Goal: Information Seeking & Learning: Learn about a topic

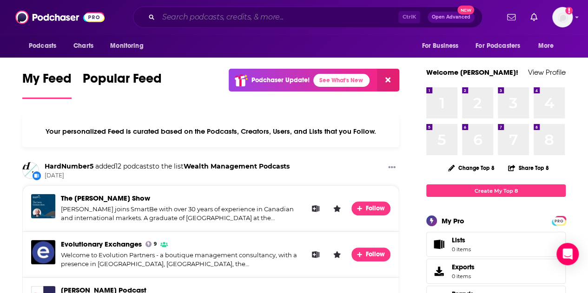
click at [227, 16] on input "Search podcasts, credits, & more..." at bounding box center [278, 17] width 240 height 15
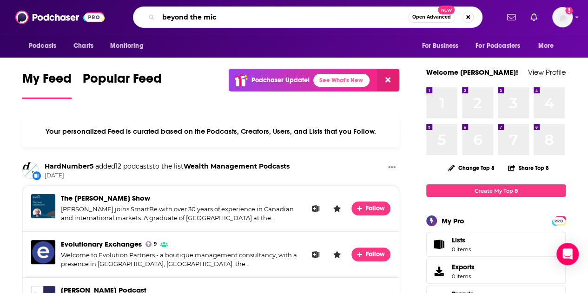
click at [164, 17] on input "beyond the mic" at bounding box center [282, 17] width 249 height 15
type input "life beyond the mic"
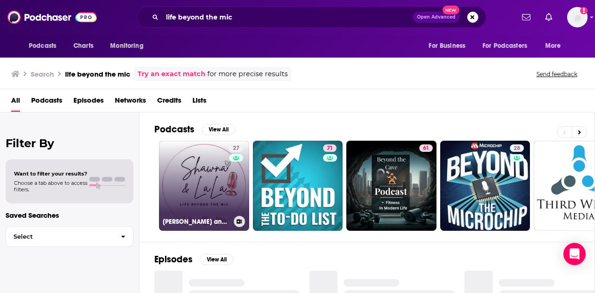
click at [202, 163] on link "27 [PERSON_NAME] and LaLa: Life Beyond The Mic" at bounding box center [204, 186] width 90 height 90
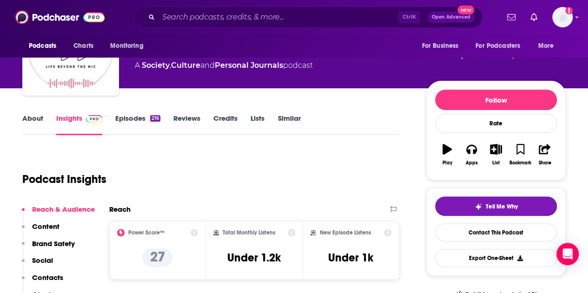
scroll to position [139, 0]
